Goal: Complete application form

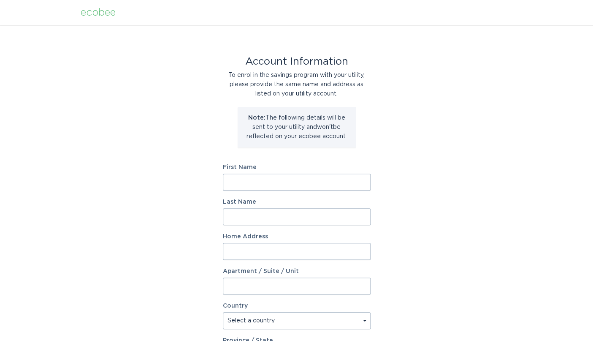
click at [265, 177] on input "First Name" at bounding box center [297, 181] width 148 height 17
type input "[PERSON_NAME]"
type input "[STREET_ADDRESS] Un"
select select "CA"
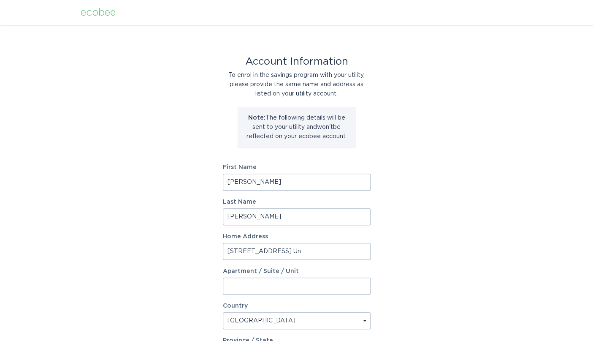
type input "[GEOGRAPHIC_DATA]"
type input "M5V 0W8"
select select "ON"
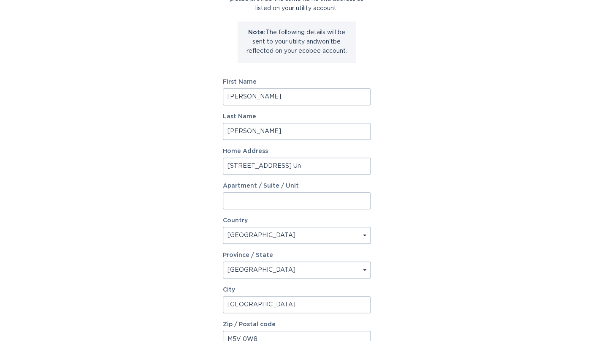
scroll to position [86, 0]
click at [260, 197] on input "Apartment / Suite / Unit" at bounding box center [297, 200] width 148 height 17
type input "816"
click at [322, 164] on input "[STREET_ADDRESS] Un" at bounding box center [297, 165] width 148 height 17
type input "[STREET_ADDRESS]"
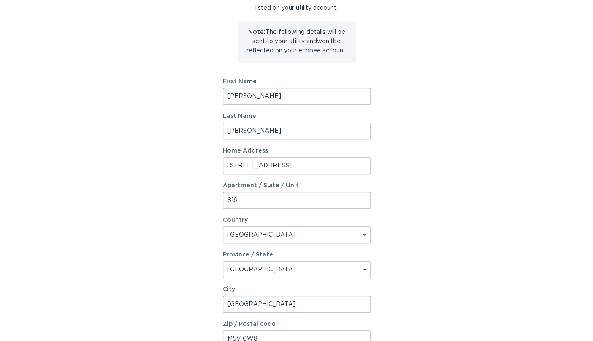
click at [176, 152] on div "Account Information To enrol in the savings program with your utility, please p…" at bounding box center [296, 173] width 593 height 466
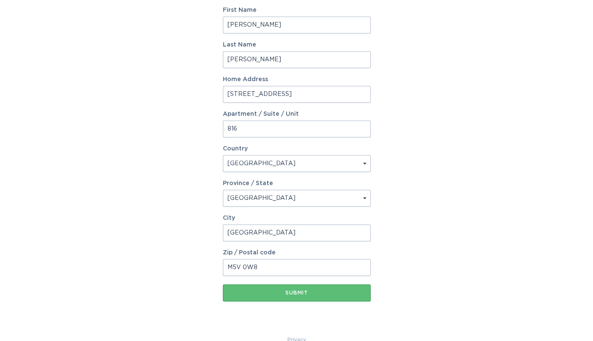
scroll to position [158, 0]
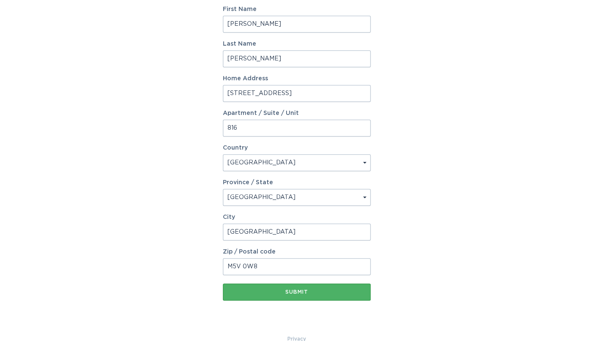
click at [308, 292] on div "Submit" at bounding box center [296, 291] width 139 height 5
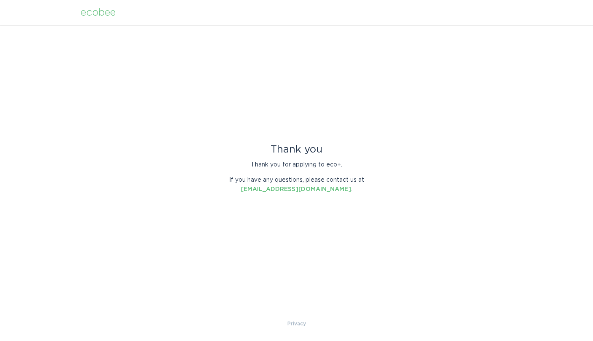
scroll to position [0, 0]
